Goal: Use online tool/utility: Utilize a website feature to perform a specific function

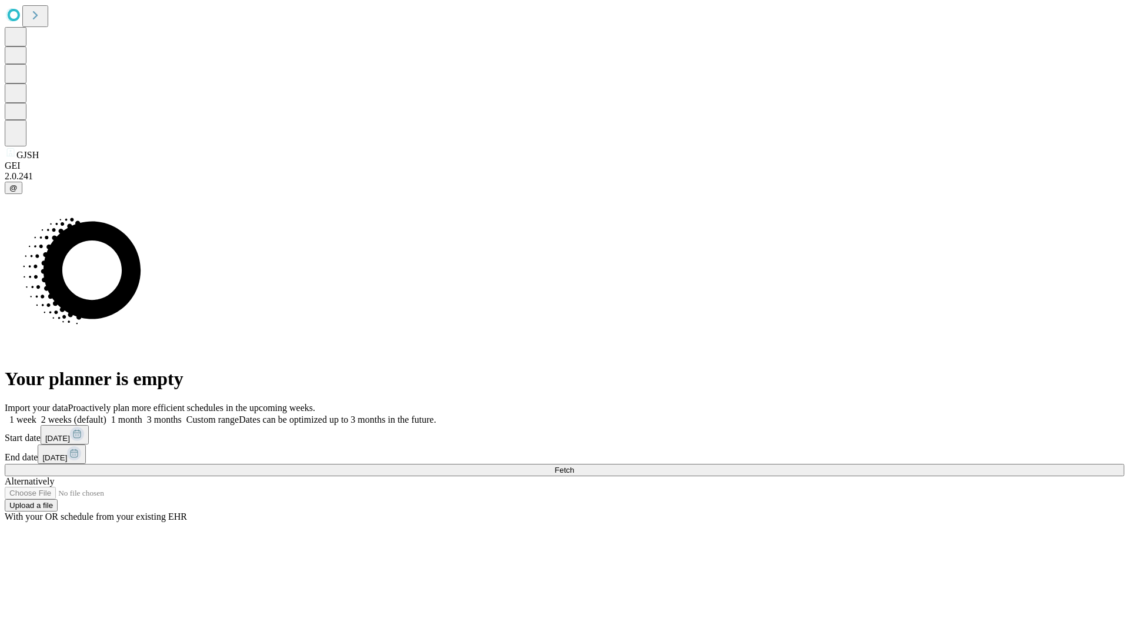
click at [574, 466] on span "Fetch" at bounding box center [563, 470] width 19 height 9
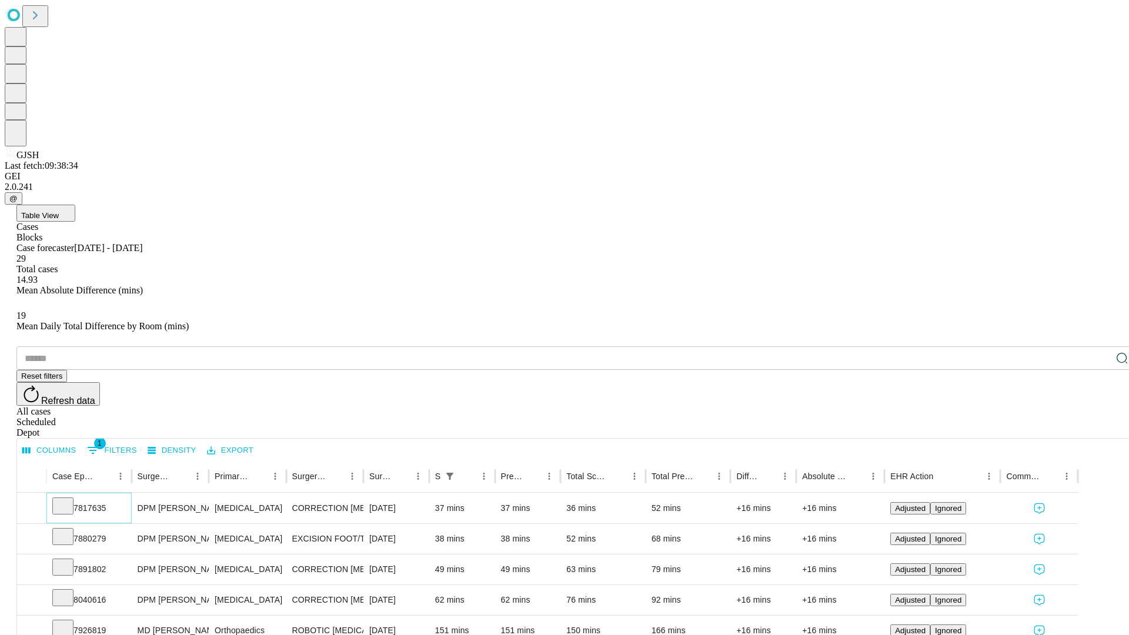
click at [69, 499] on icon at bounding box center [63, 505] width 12 height 12
